Goal: Navigation & Orientation: Find specific page/section

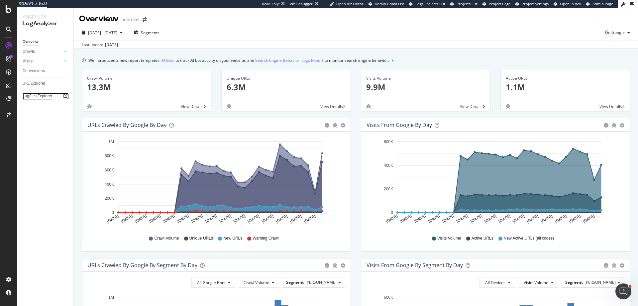
click at [35, 96] on div "Logfiles Explorer" at bounding box center [38, 96] width 30 height 7
